Goal: Check status

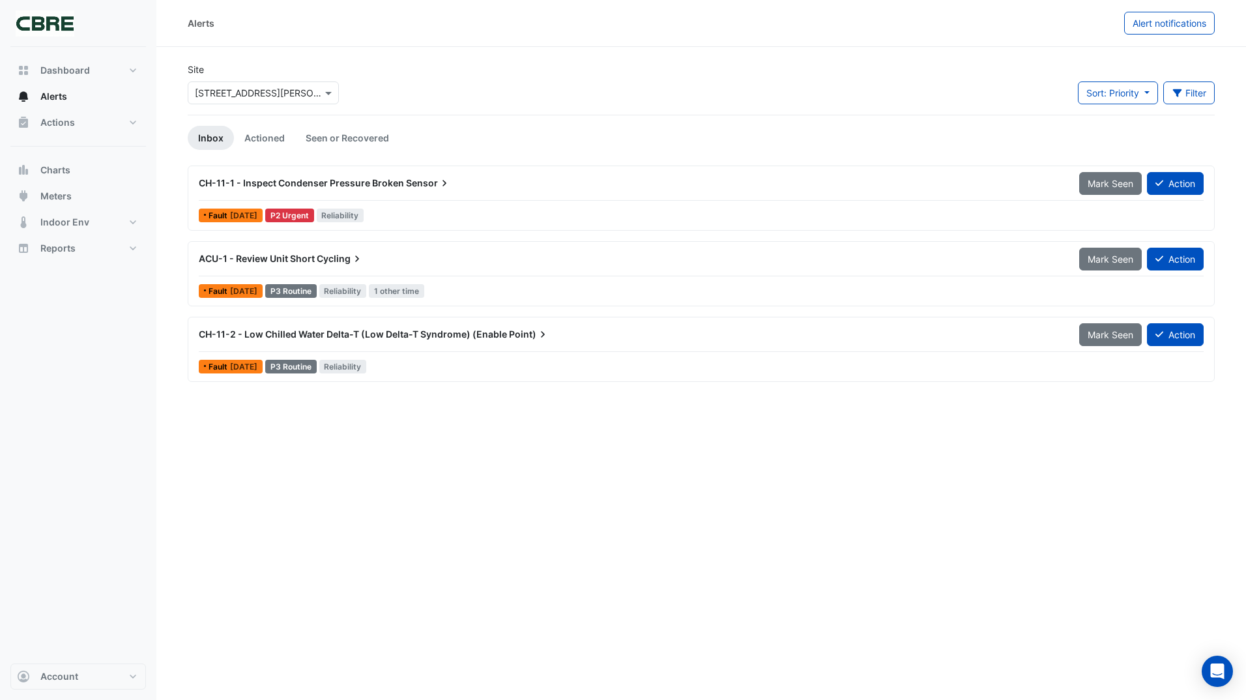
click at [72, 22] on img at bounding box center [45, 23] width 59 height 26
click at [55, 27] on img at bounding box center [45, 23] width 59 height 26
click at [267, 139] on link "Actioned" at bounding box center [264, 138] width 61 height 24
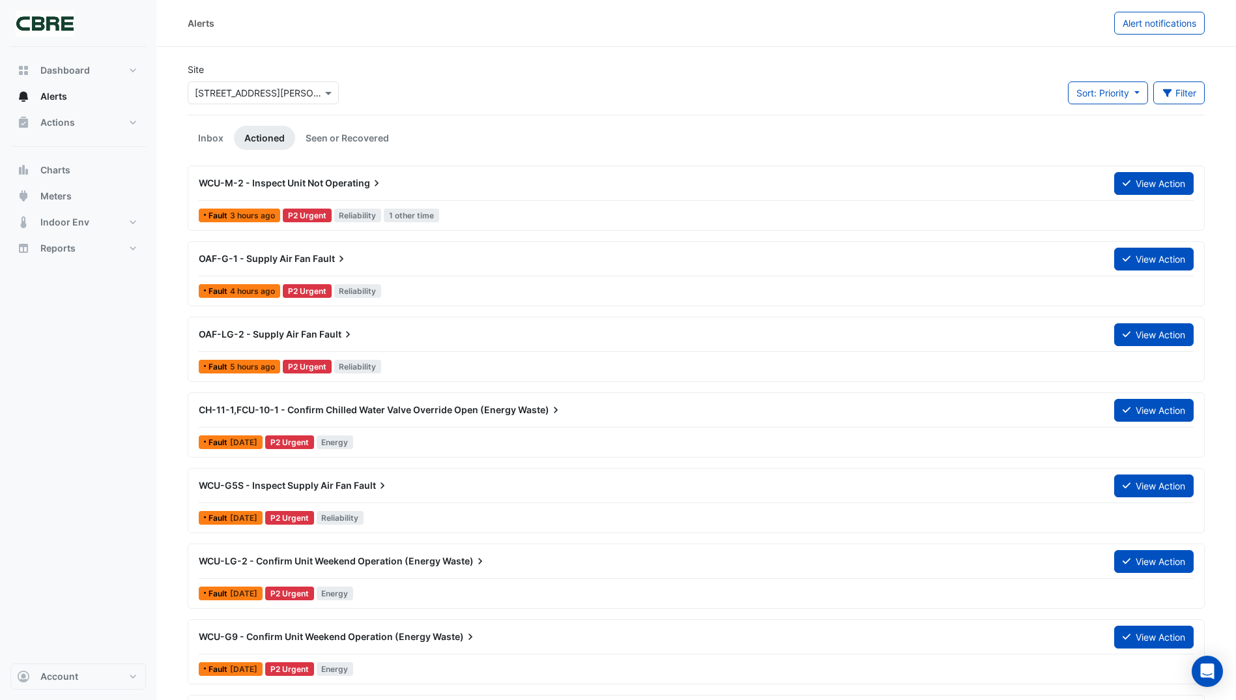
click at [358, 138] on link "Seen or Recovered" at bounding box center [347, 138] width 104 height 24
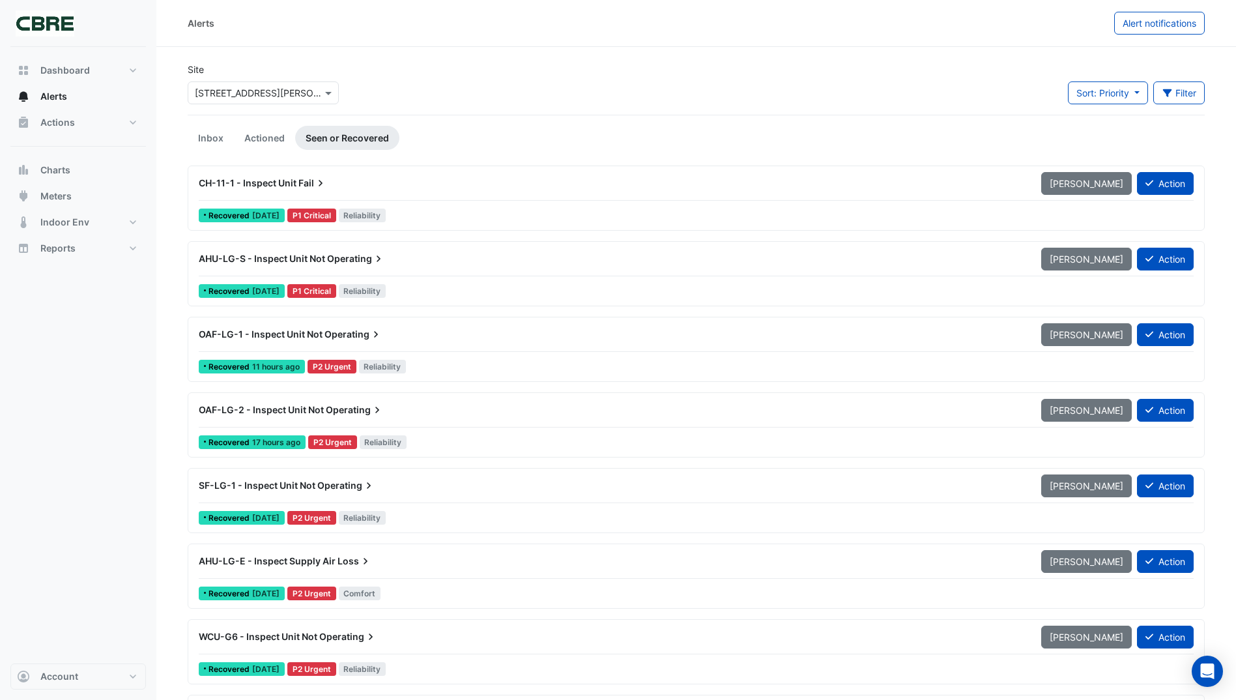
click at [274, 140] on link "Actioned" at bounding box center [264, 138] width 61 height 24
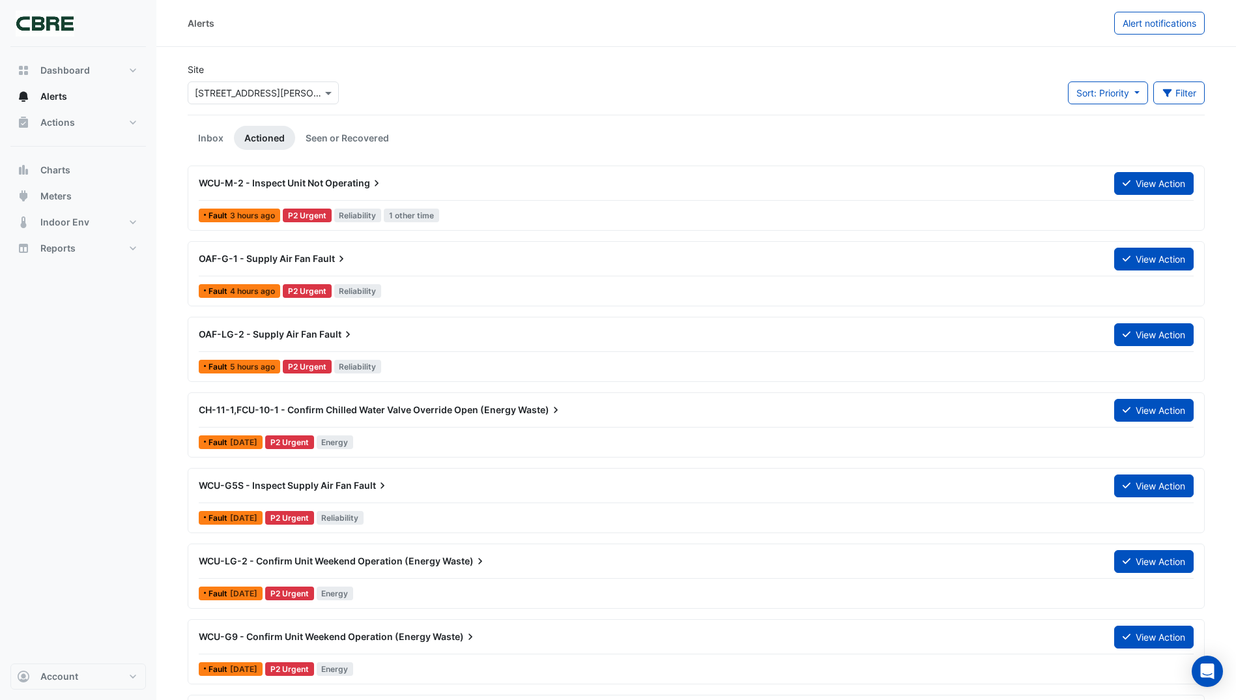
click at [214, 135] on link "Inbox" at bounding box center [211, 138] width 46 height 24
